Goal: Task Accomplishment & Management: Manage account settings

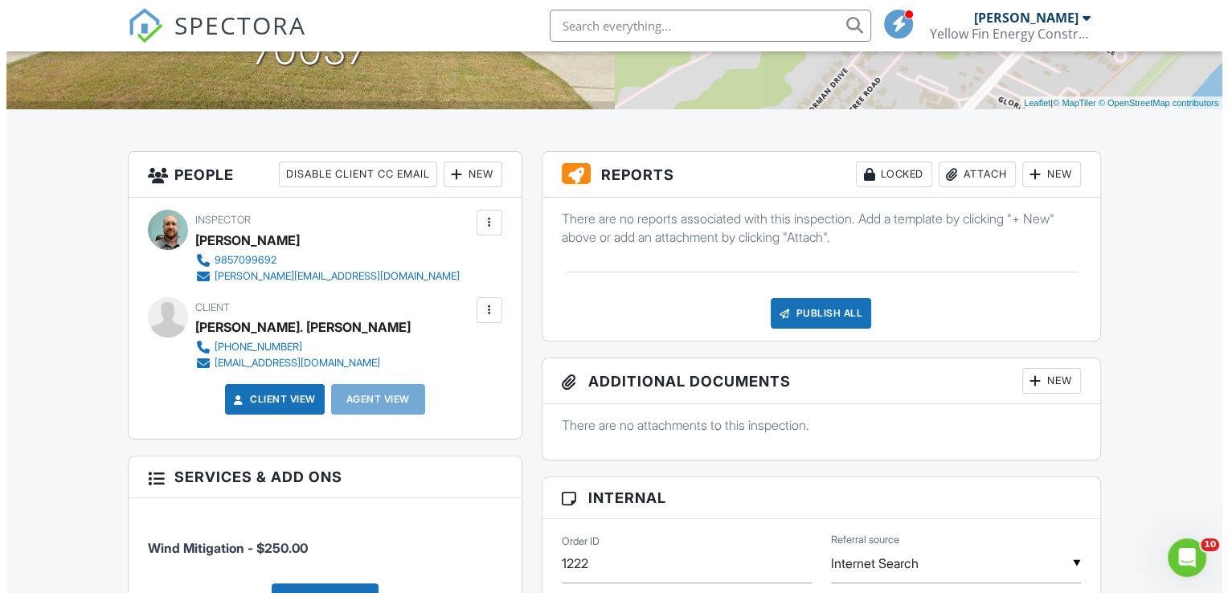
scroll to position [161, 0]
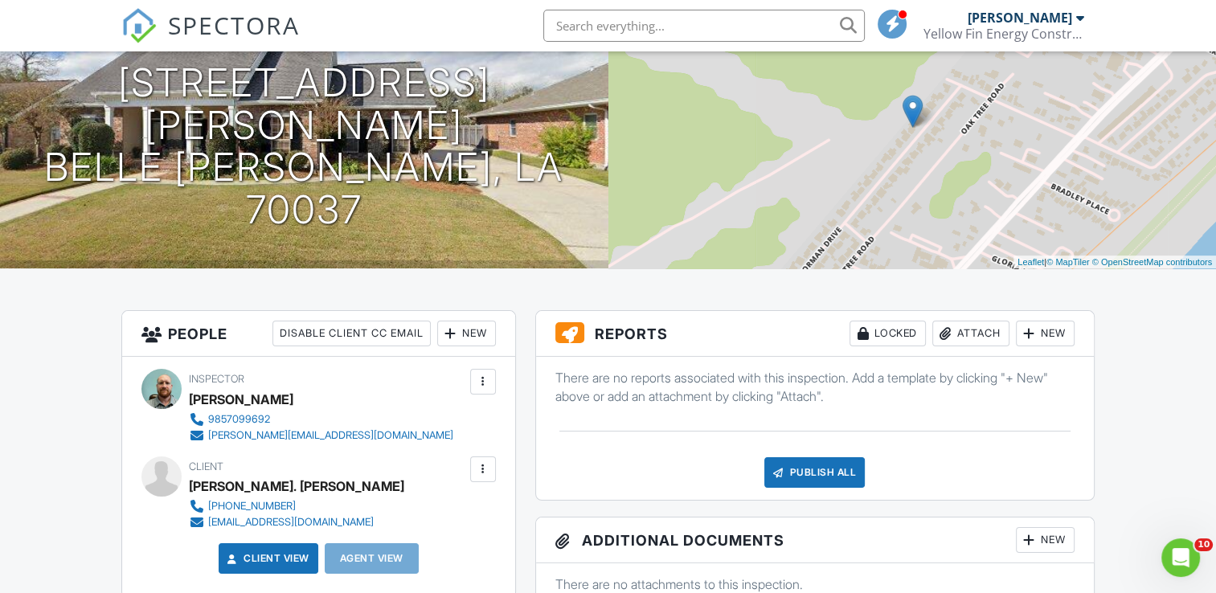
click at [959, 337] on div "Attach" at bounding box center [970, 334] width 77 height 26
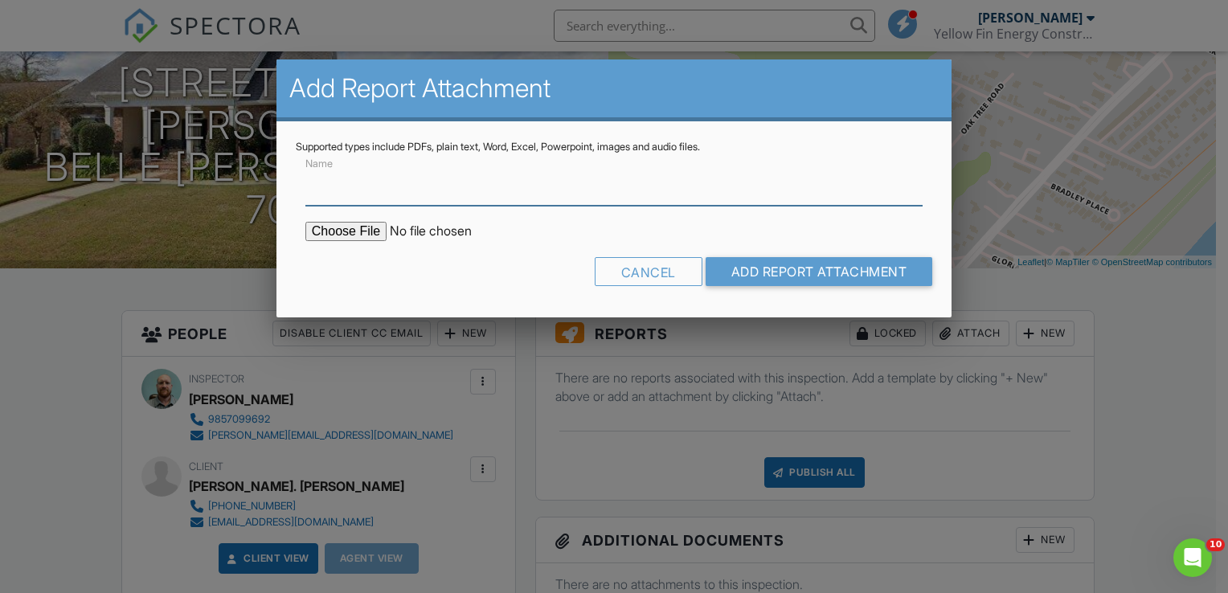
click at [429, 179] on input "Name" at bounding box center [613, 185] width 617 height 39
type input "422 [PERSON_NAME] Dr Wind Mitigation Survey Form"
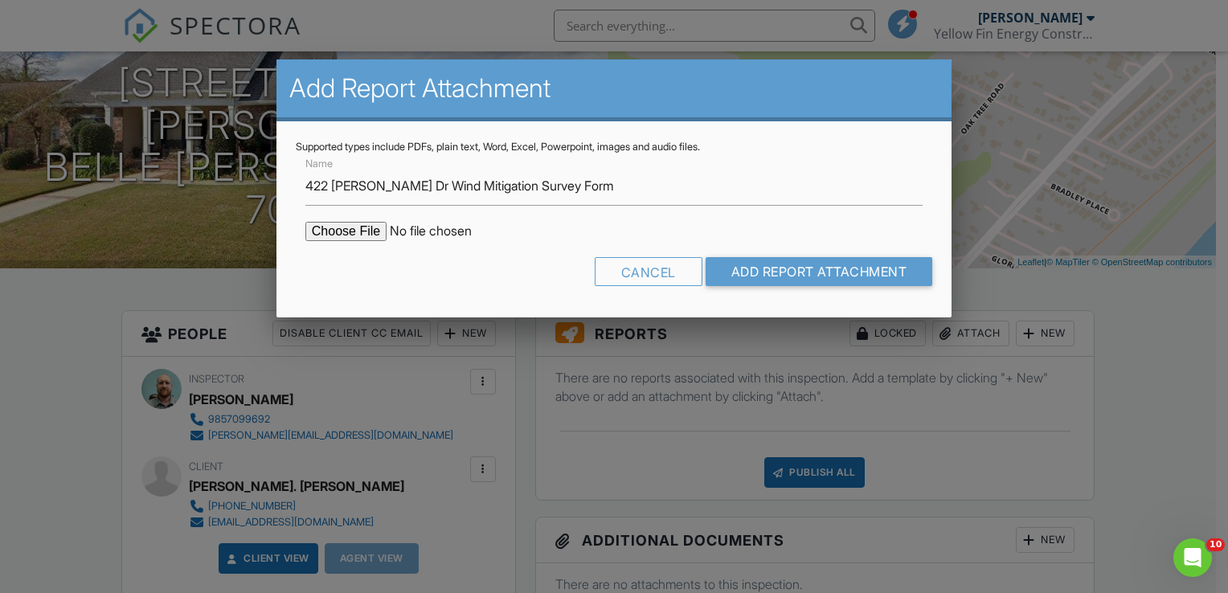
click at [328, 228] on input "file" at bounding box center [441, 231] width 273 height 19
type input "C:\fakepath\422 Dr Gorman Dr Wind Mitigation Survey Form 8_25(1).pdf"
click at [754, 272] on input "Add Report Attachment" at bounding box center [819, 271] width 227 height 29
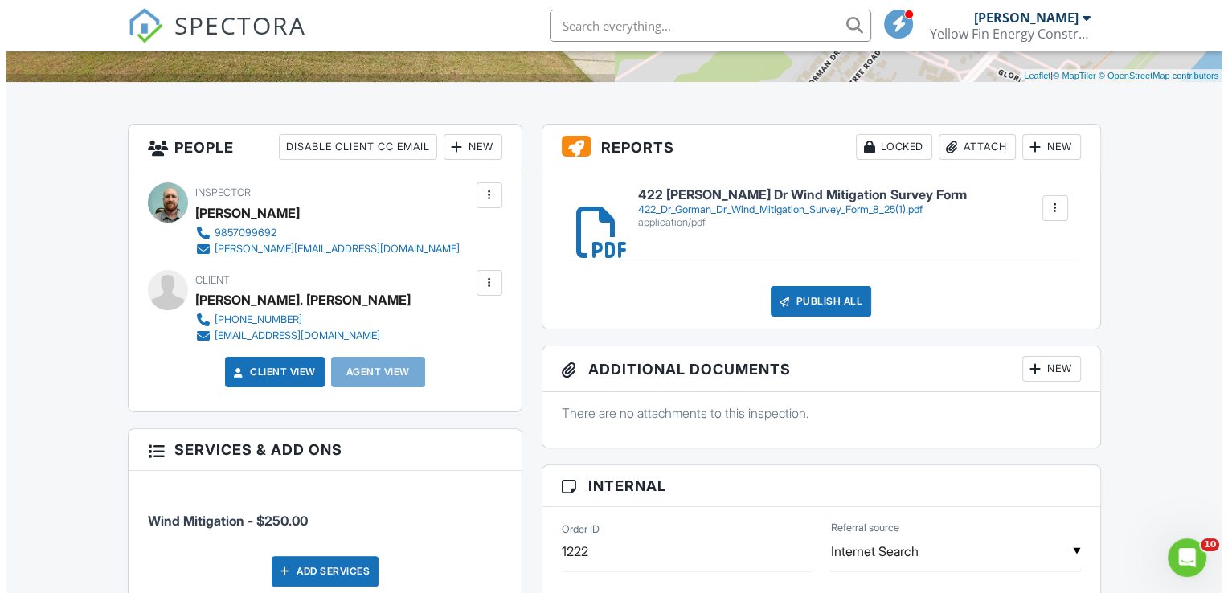
scroll to position [402, 0]
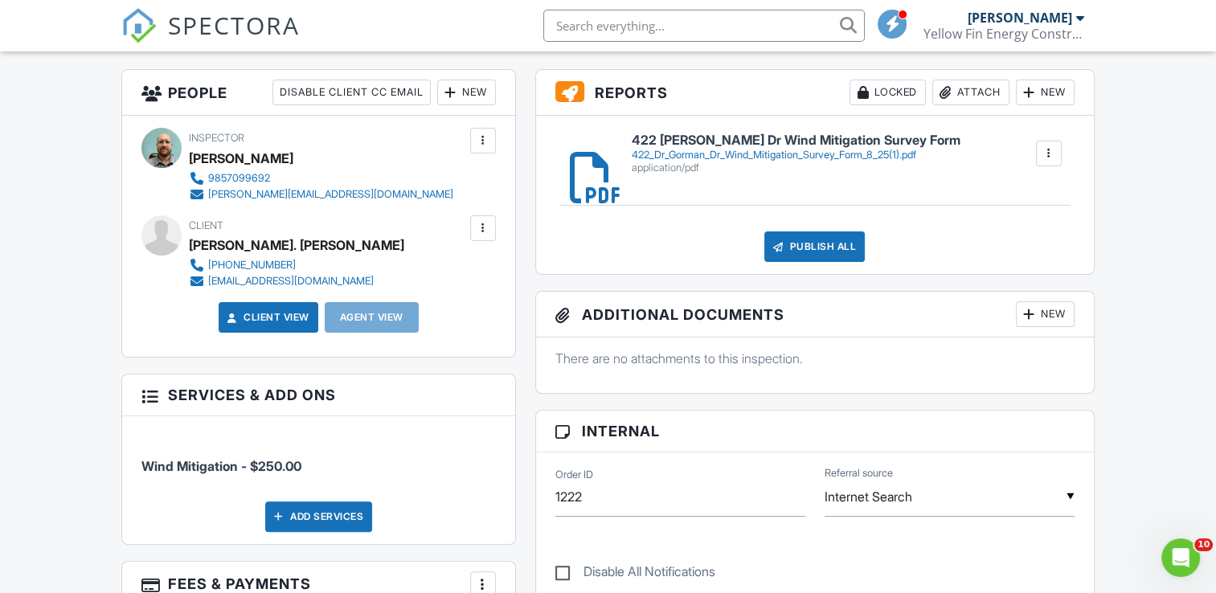
click at [852, 252] on div "Publish All" at bounding box center [814, 247] width 100 height 31
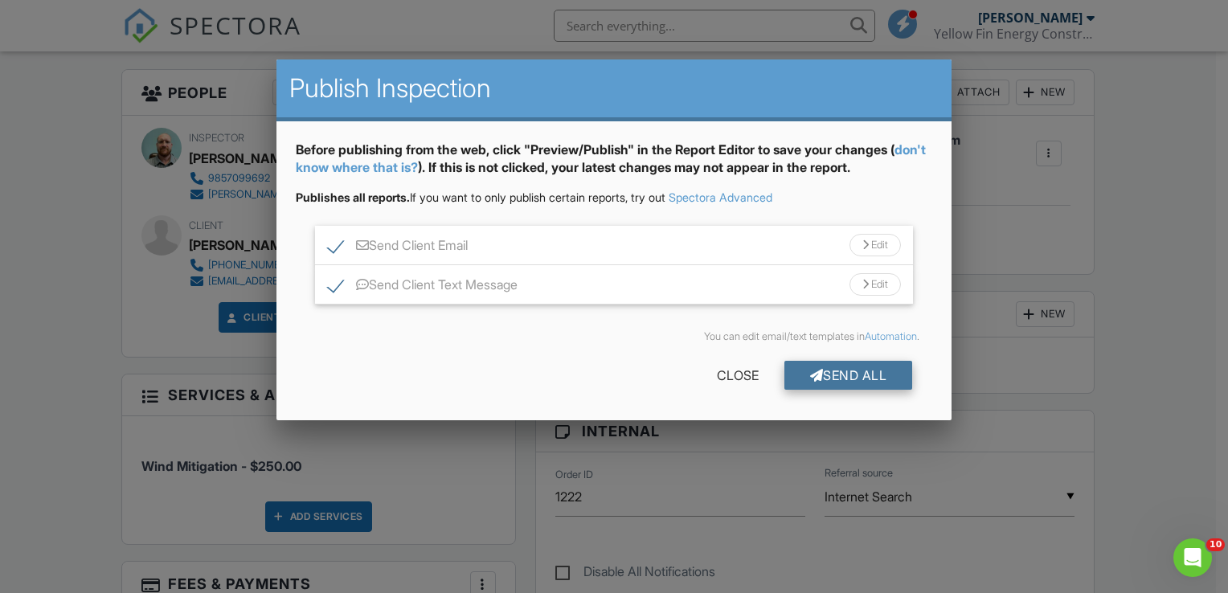
click at [834, 369] on div "Send All" at bounding box center [849, 375] width 129 height 29
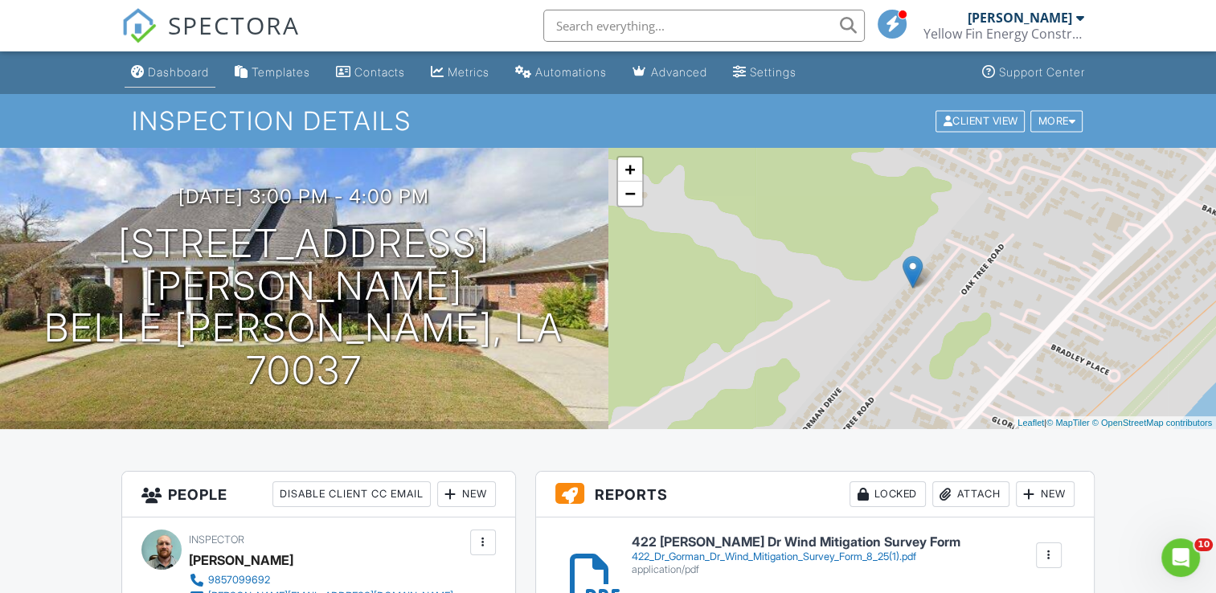
click at [187, 64] on link "Dashboard" at bounding box center [170, 73] width 91 height 30
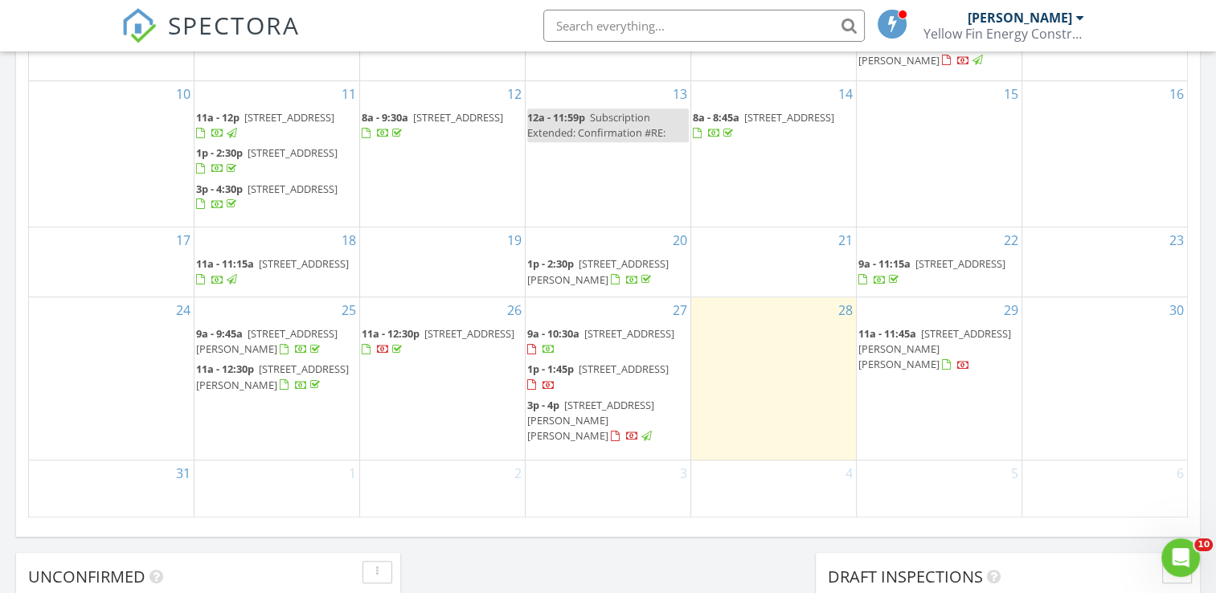
scroll to position [965, 0]
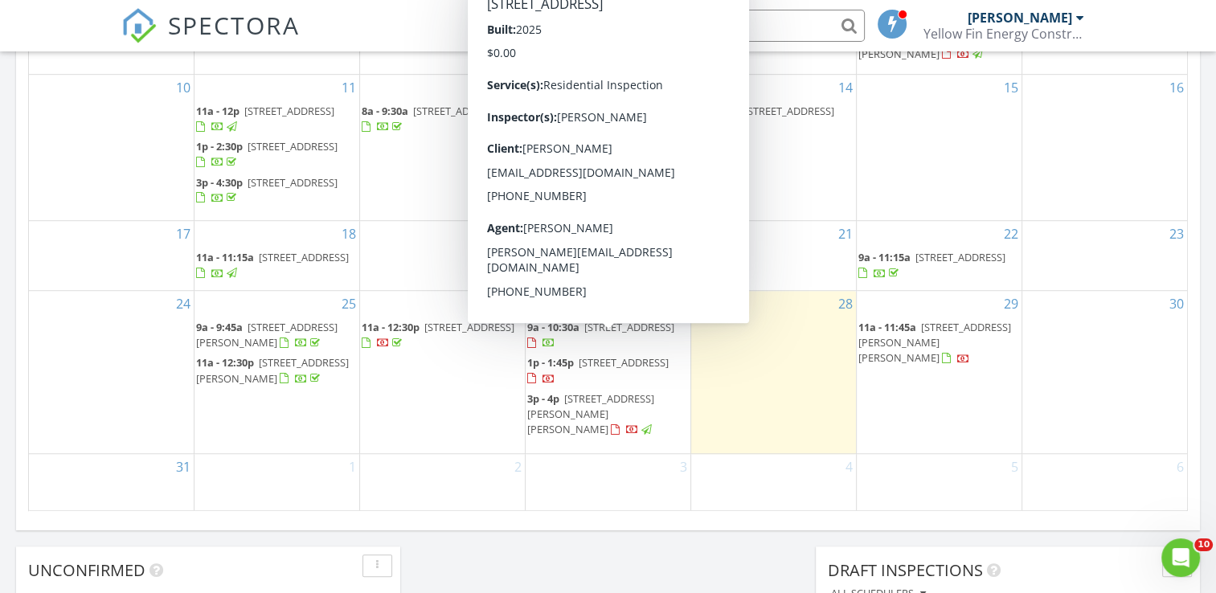
click at [606, 334] on span "39515 White sand Ln, Ponchatoula 70454" at bounding box center [629, 327] width 90 height 14
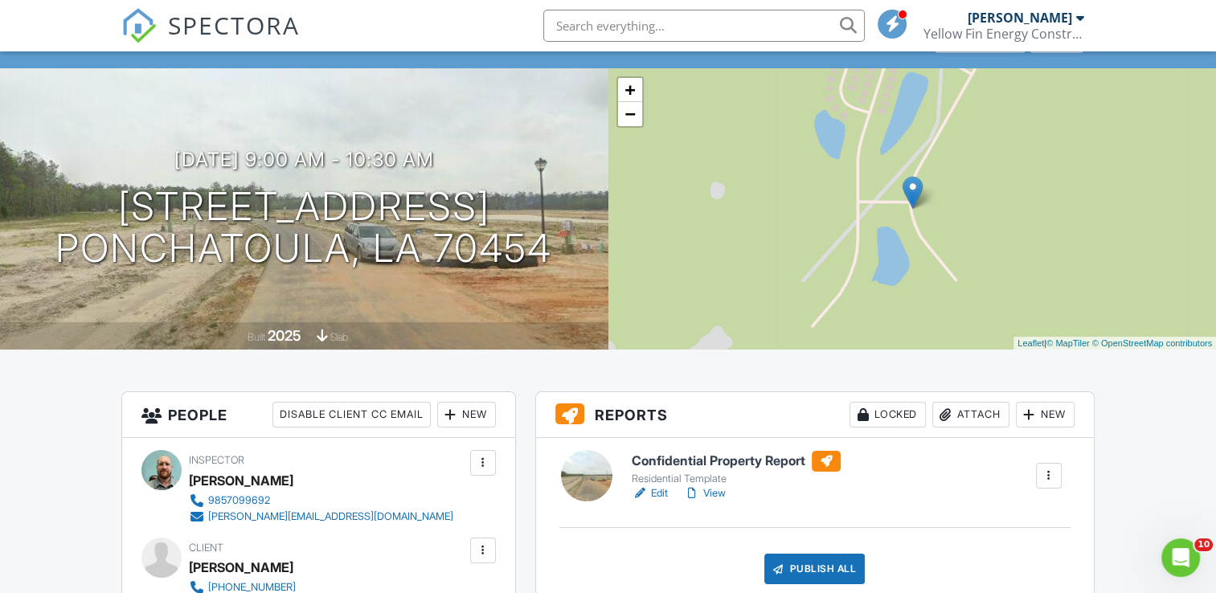
scroll to position [241, 0]
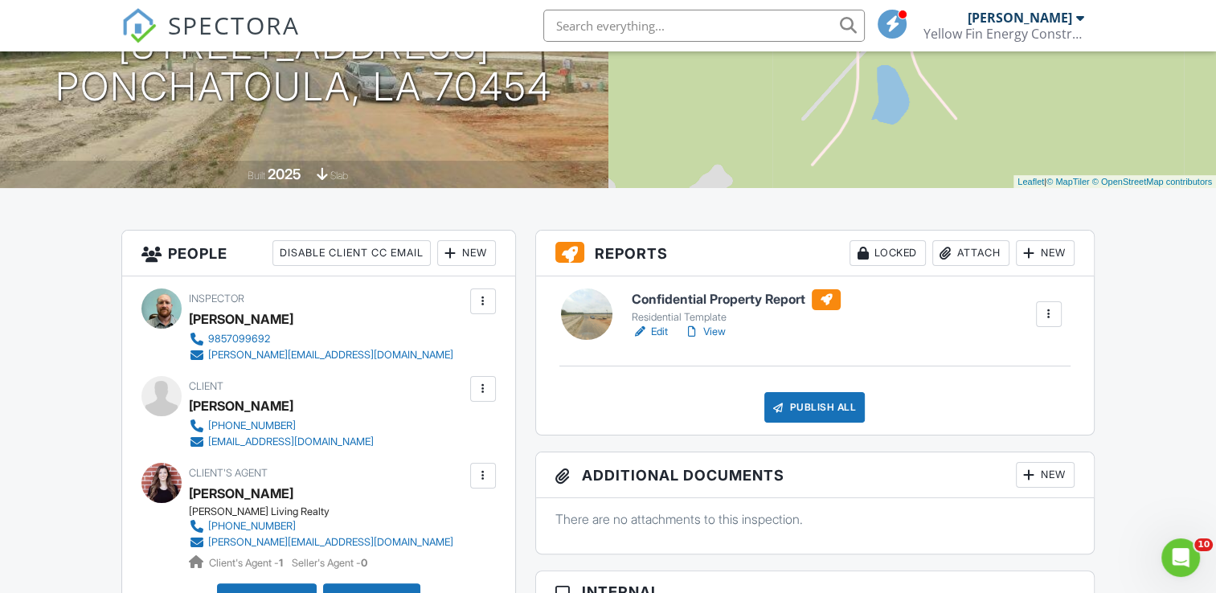
click at [649, 330] on link "Edit" at bounding box center [650, 332] width 36 height 16
